Goal: Find contact information: Find contact information

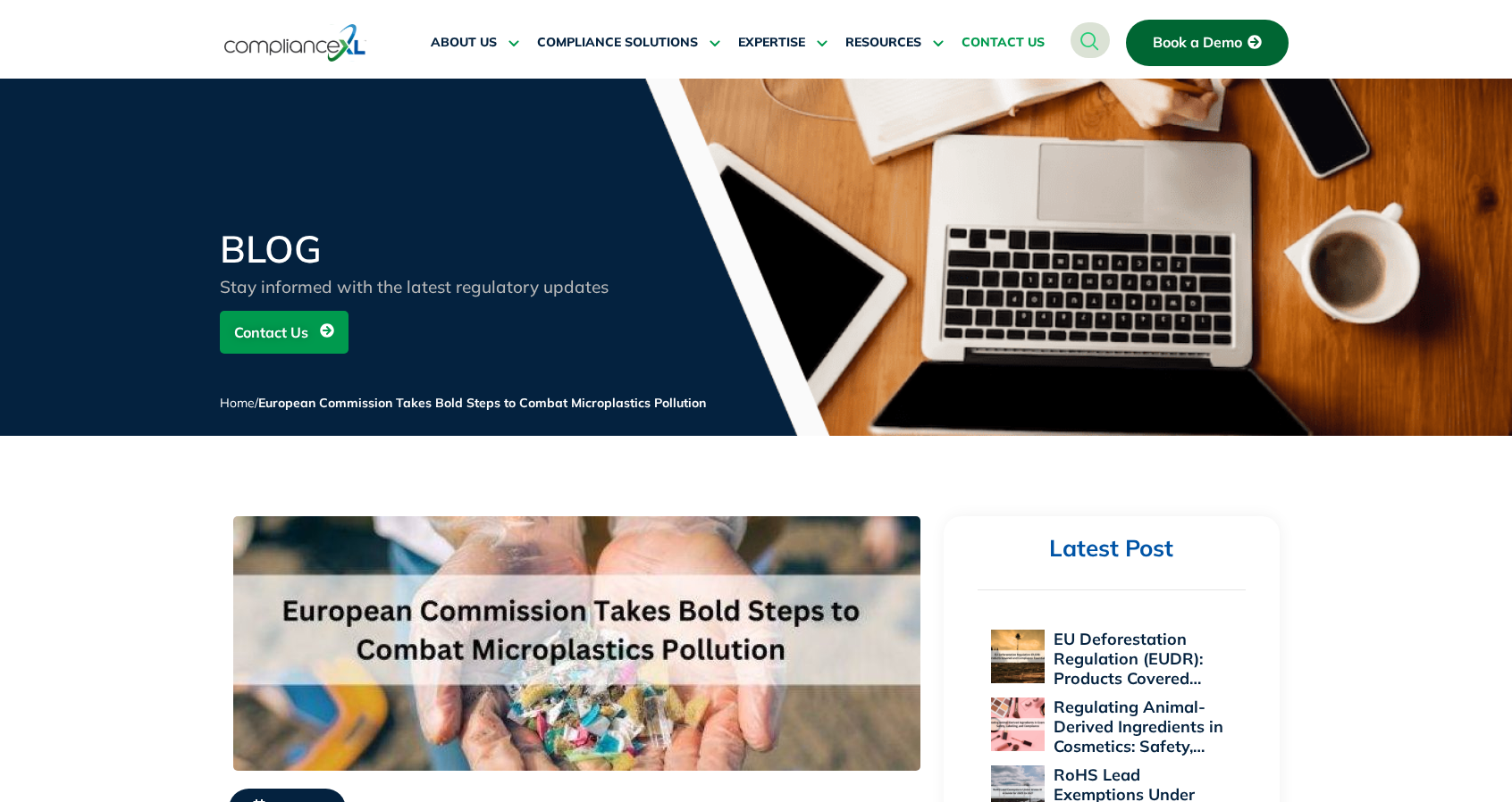
click at [988, 41] on span "CONTACT US" at bounding box center [1003, 43] width 83 height 16
